Goal: Task Accomplishment & Management: Manage account settings

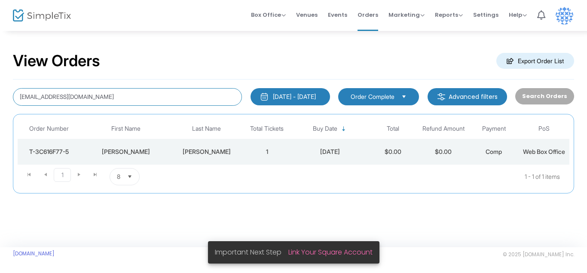
drag, startPoint x: 94, startPoint y: 94, endPoint x: 14, endPoint y: 94, distance: 80.3
click at [15, 97] on input "[EMAIL_ADDRESS][DOMAIN_NAME]" at bounding box center [127, 97] width 229 height 18
click at [25, 97] on input "[EMAIL_ADDRESS][DOMAIN_NAME]" at bounding box center [127, 97] width 229 height 18
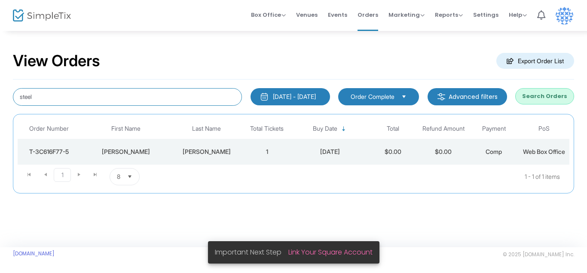
type input "steel"
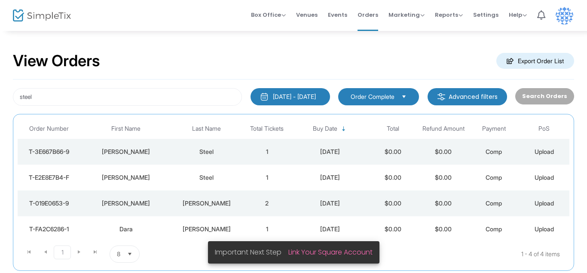
click at [146, 176] on div "[PERSON_NAME]" at bounding box center [126, 177] width 86 height 9
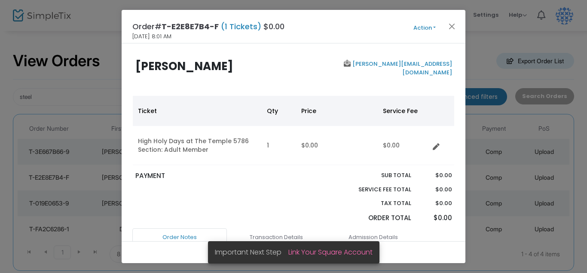
click at [426, 29] on button "Action" at bounding box center [424, 27] width 52 height 9
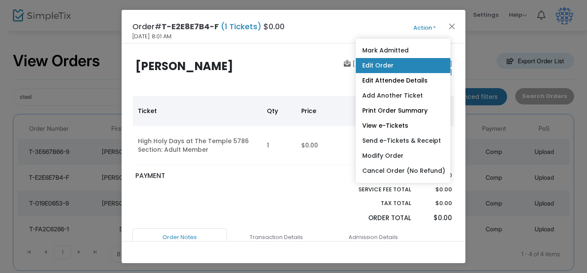
click at [387, 66] on link "Edit Order" at bounding box center [403, 65] width 94 height 15
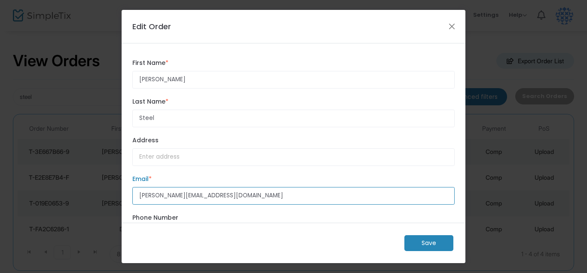
drag, startPoint x: 210, startPoint y: 202, endPoint x: 125, endPoint y: 203, distance: 84.6
click at [125, 203] on div "[PERSON_NAME] First Name * First Name is required. Steel Last Name * Last Name …" at bounding box center [294, 132] width 344 height 179
drag, startPoint x: 215, startPoint y: 201, endPoint x: 137, endPoint y: 201, distance: 78.1
click at [137, 201] on input "[PERSON_NAME][EMAIL_ADDRESS][DOMAIN_NAME]" at bounding box center [293, 196] width 322 height 18
paste input "cr"
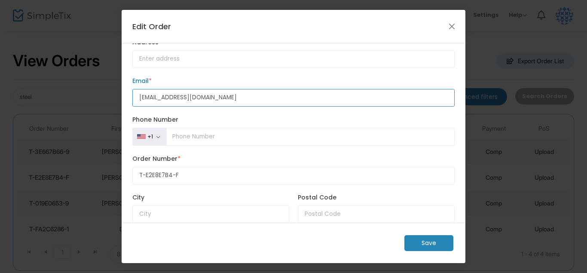
scroll to position [164, 0]
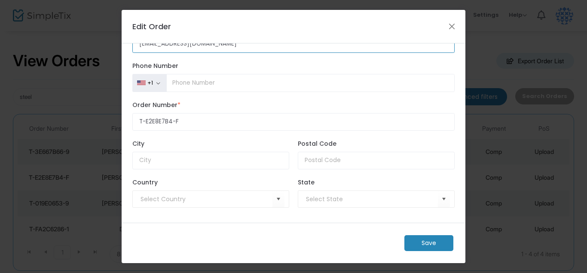
type input "[EMAIL_ADDRESS][DOMAIN_NAME]"
click at [441, 241] on m-button "Save" at bounding box center [428, 243] width 49 height 16
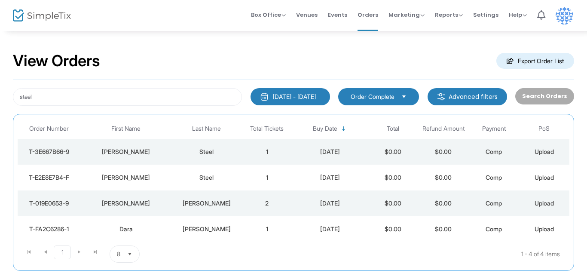
click at [121, 177] on div "[PERSON_NAME]" at bounding box center [126, 177] width 86 height 9
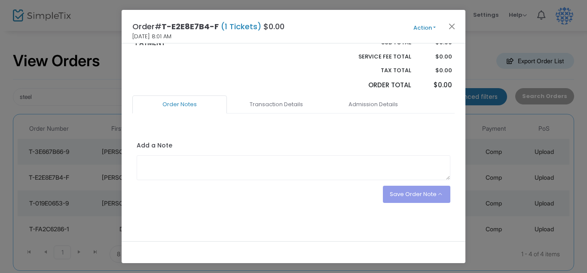
scroll to position [0, 0]
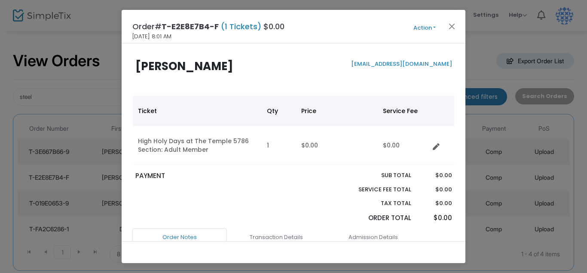
click at [422, 26] on button "Action" at bounding box center [424, 27] width 52 height 9
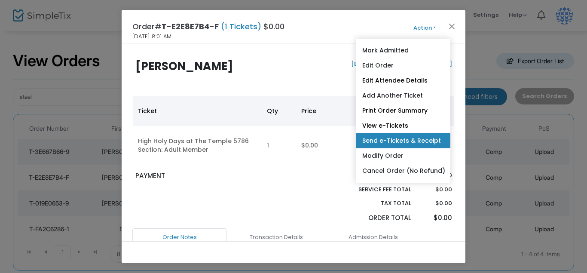
click at [407, 139] on link "Send e-Tickets & Receipt" at bounding box center [403, 140] width 94 height 15
type input "[EMAIL_ADDRESS][DOMAIN_NAME]"
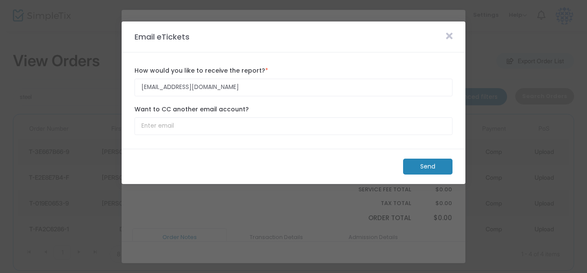
click at [423, 170] on m-button "Send" at bounding box center [427, 166] width 49 height 16
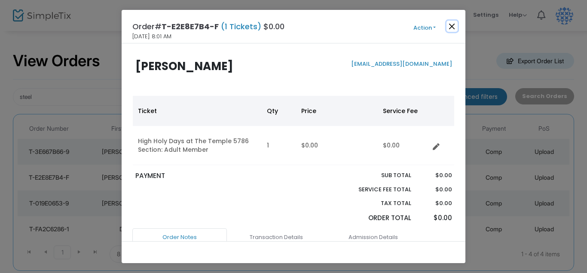
click at [453, 24] on button "Close" at bounding box center [451, 26] width 11 height 11
